Goal: Navigation & Orientation: Find specific page/section

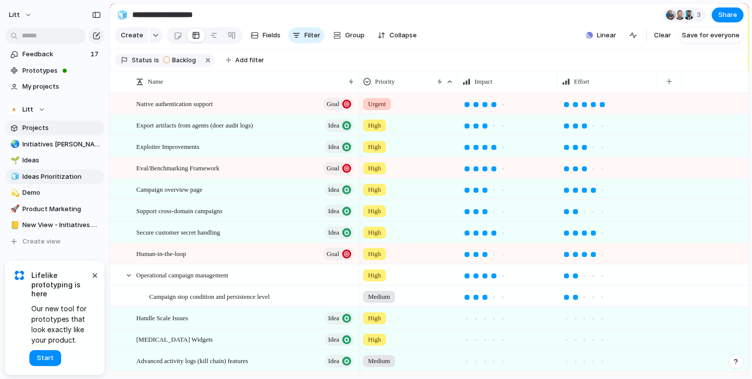
click at [35, 129] on span "Projects" at bounding box center [61, 128] width 79 height 10
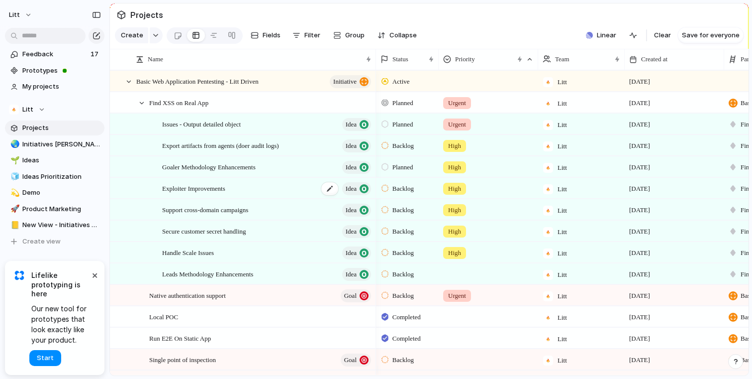
click at [243, 199] on div "Exploiter Improvements Idea" at bounding box center [267, 188] width 210 height 20
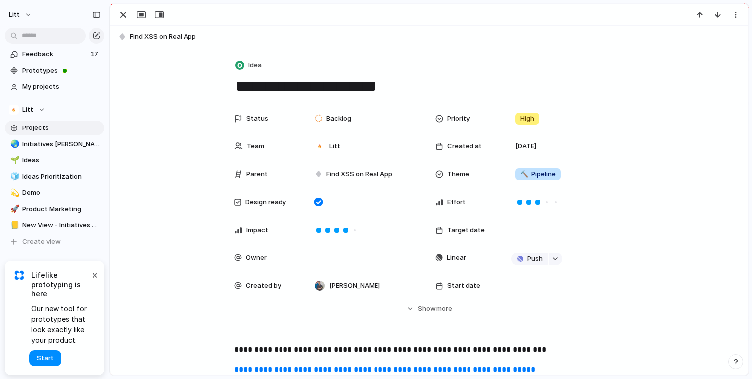
click at [243, 203] on div "Design ready" at bounding box center [266, 202] width 64 height 10
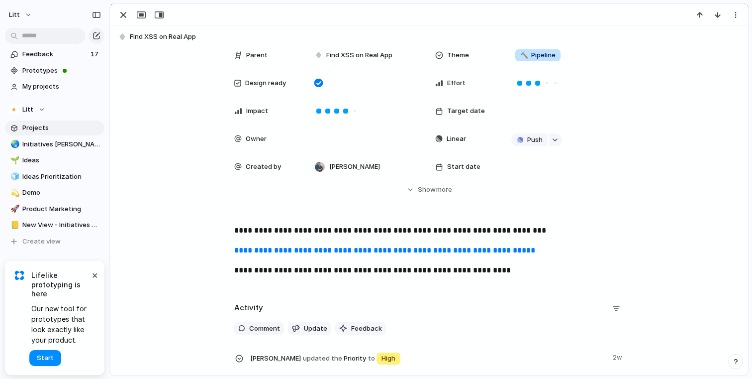
scroll to position [170, 0]
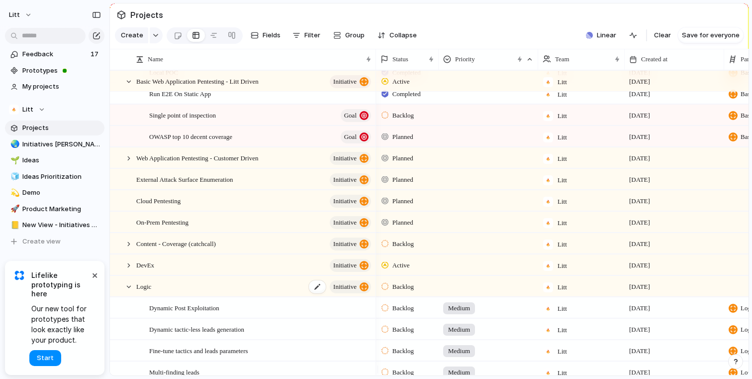
scroll to position [251, 0]
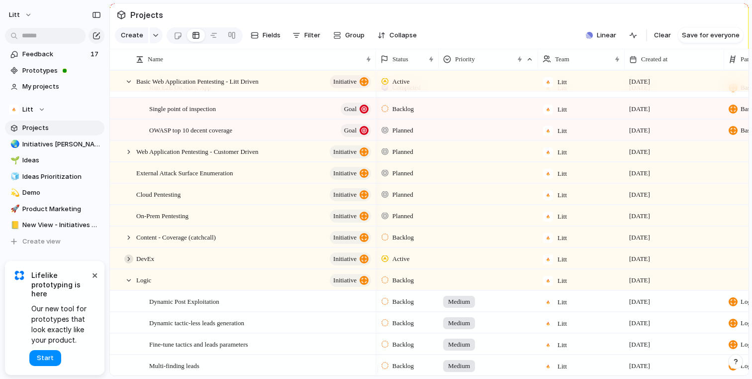
click at [126, 262] on div at bounding box center [128, 258] width 9 height 9
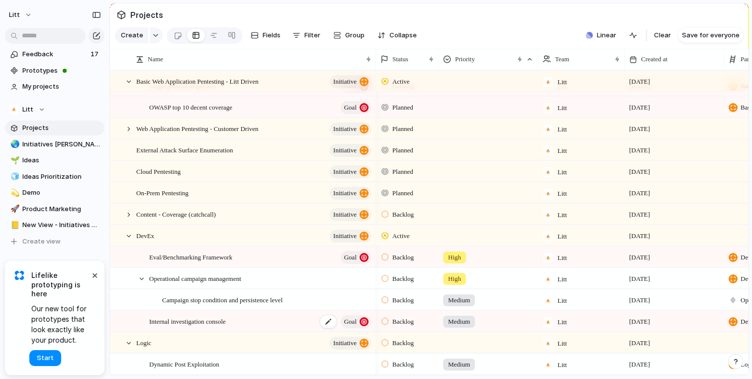
scroll to position [0, 0]
